Goal: Task Accomplishment & Management: Manage account settings

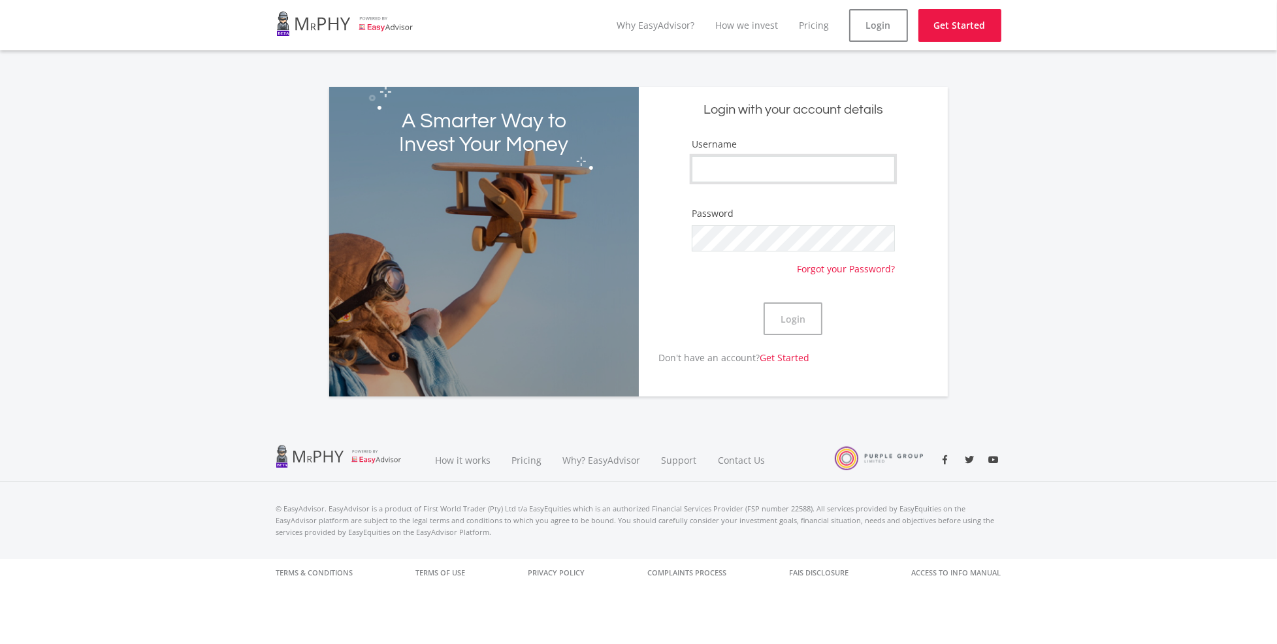
click at [776, 163] on input "Username" at bounding box center [793, 169] width 203 height 26
type input "[PERSON_NAME]"
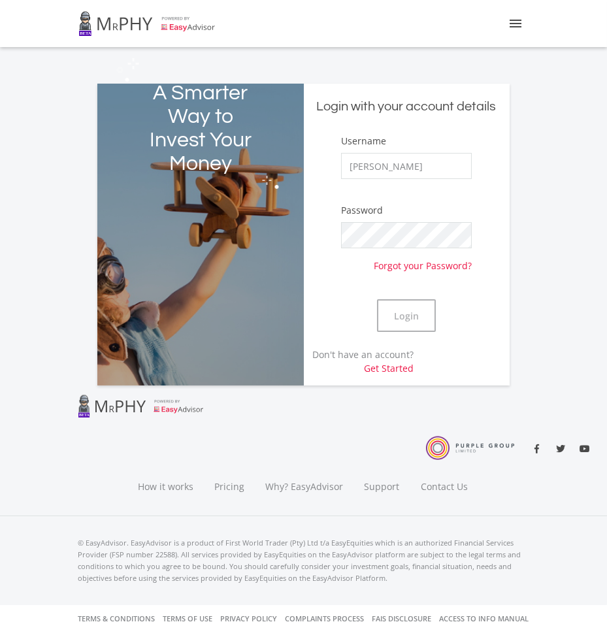
click at [57, 108] on div "A Smarter Way to Invest Your Money Login with your account details Username [PE…" at bounding box center [303, 227] width 607 height 318
